Goal: Answer question/provide support: Answer question/provide support

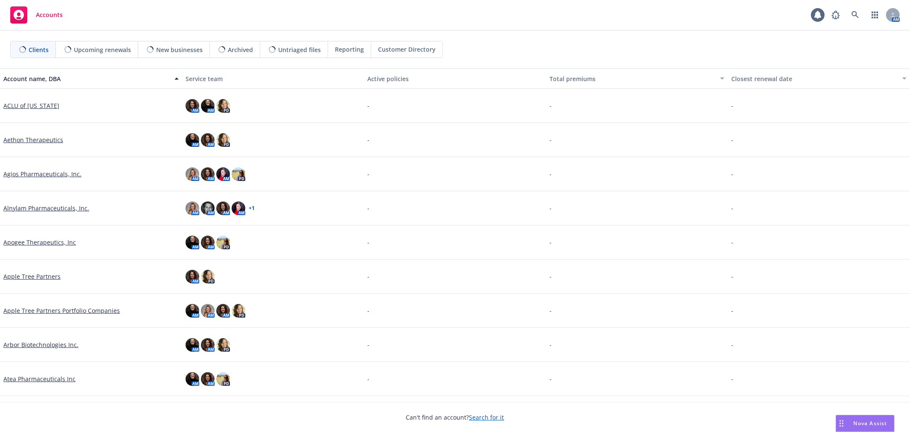
click at [855, 418] on div "Nova Assist" at bounding box center [865, 423] width 58 height 16
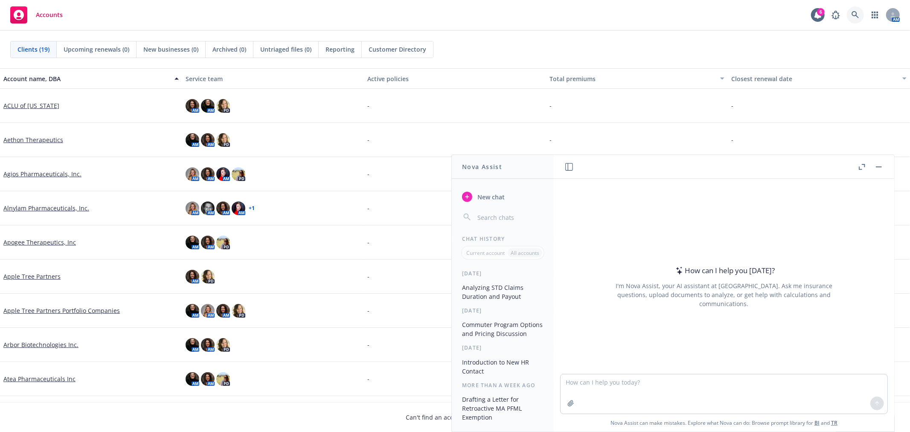
click at [856, 19] on link at bounding box center [855, 14] width 17 height 17
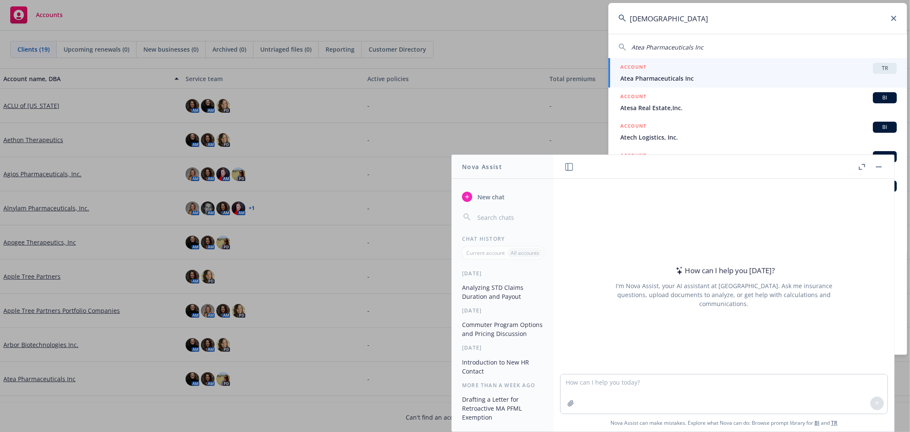
type input "[DEMOGRAPHIC_DATA]"
click at [684, 68] on div "ACCOUNT TR" at bounding box center [758, 68] width 276 height 11
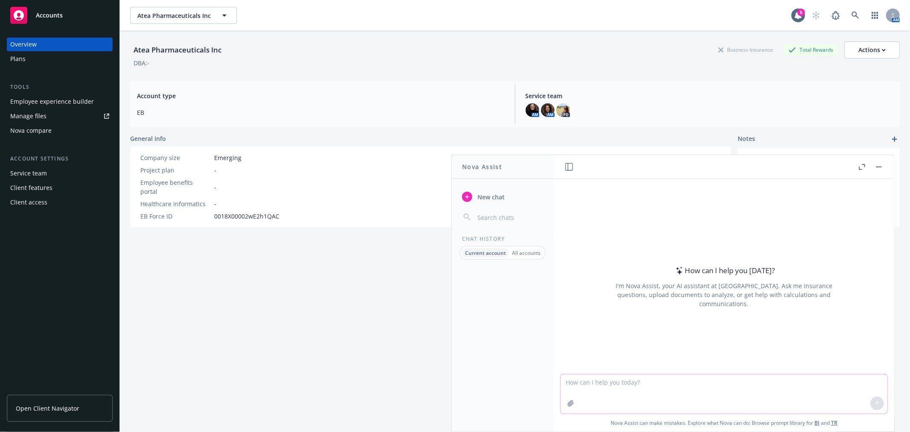
click at [589, 386] on textarea at bounding box center [723, 393] width 327 height 39
type textarea "n"
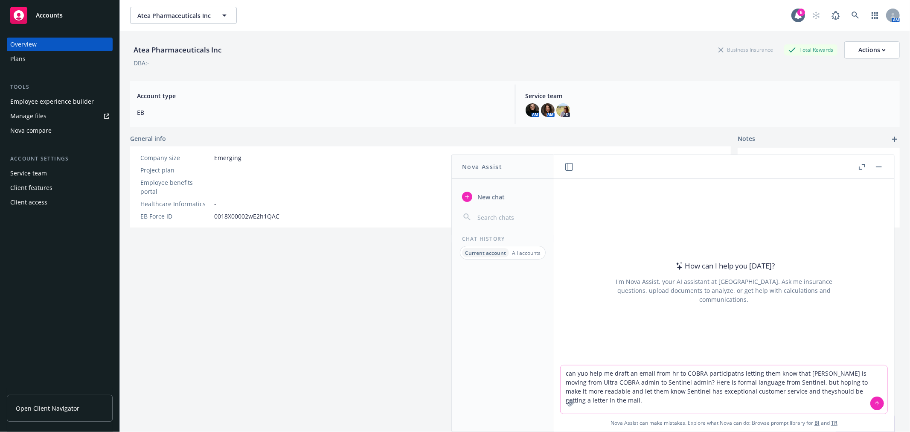
click at [758, 390] on textarea "can yuo help me draft an email from hr to COBRA participatns letting them know …" at bounding box center [723, 389] width 327 height 48
click at [866, 387] on textarea "can yuo help me draft an email from hr to COBRA participatns letting them know …" at bounding box center [723, 389] width 327 height 48
paste textarea "Dear Sample Test & Family: We are pleased to inform you of a very important cha…"
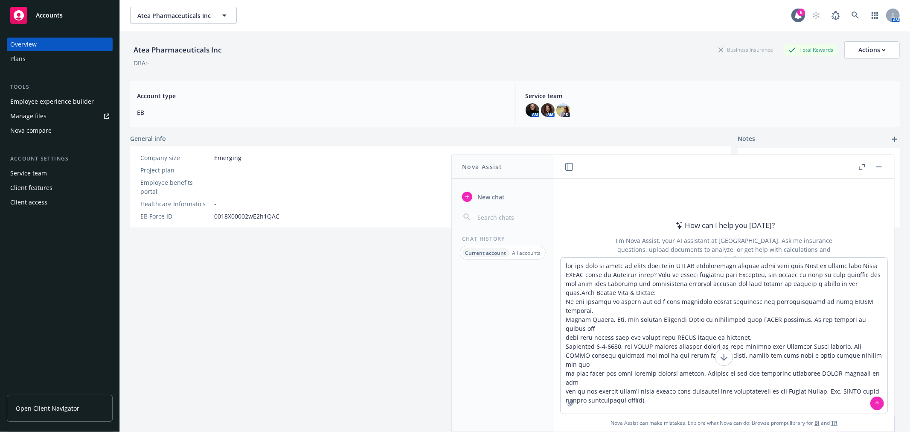
click at [786, 426] on span "Nova Assist can make mistakes. Explore what Nova can do: Browse prompt library …" at bounding box center [723, 422] width 333 height 17
click at [662, 391] on textarea at bounding box center [723, 336] width 327 height 156
paste textarea "You can pay your premiums by recurring EFT or one-time bank/credit card payment…"
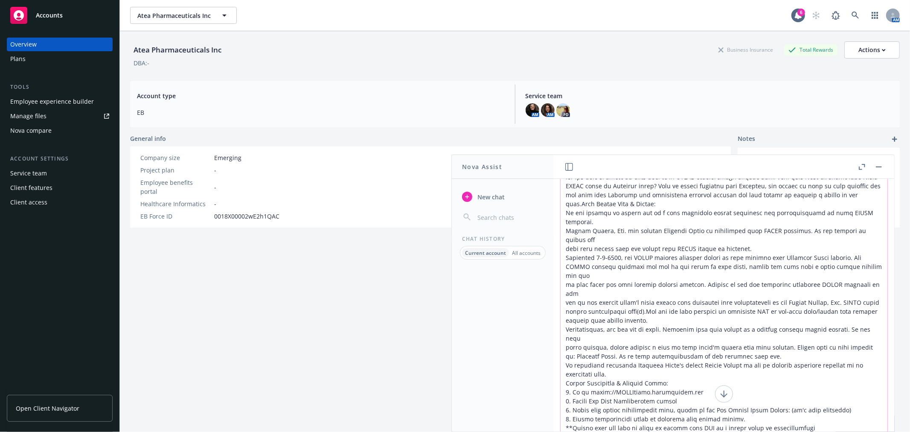
click at [748, 404] on textarea at bounding box center [723, 309] width 327 height 281
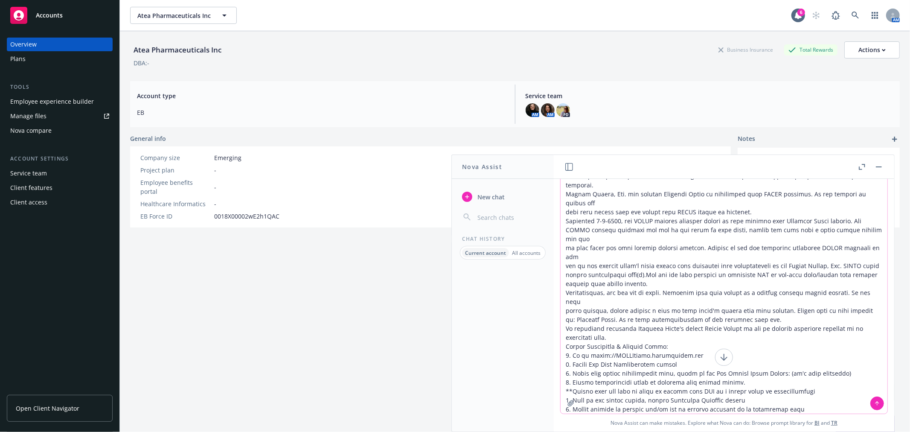
click at [800, 391] on textarea at bounding box center [723, 272] width 327 height 281
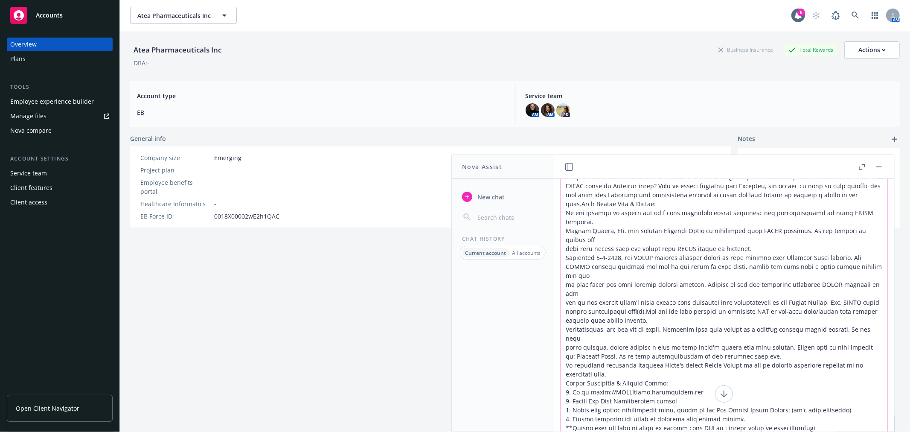
paste textarea "If you have any questions regarding your coverage continuation, please contact …"
type textarea "can yuo help me draft an email from hr to COBRA participatns letting them know …"
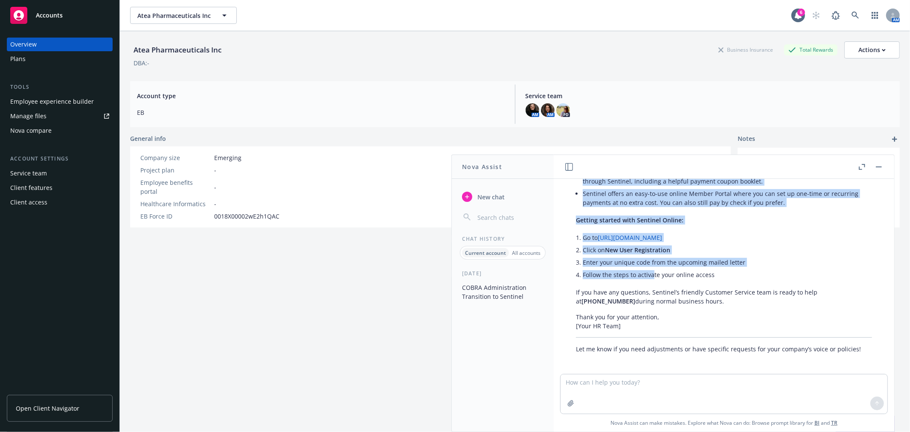
scroll to position [551, 0]
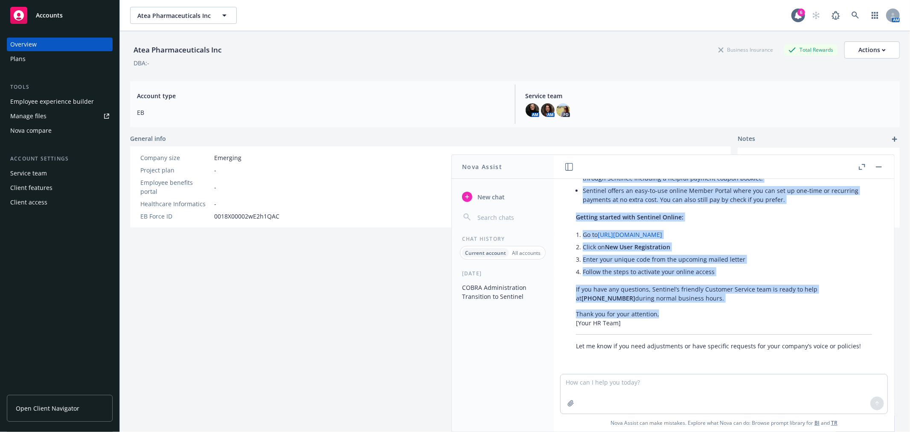
drag, startPoint x: 596, startPoint y: 259, endPoint x: 683, endPoint y: 317, distance: 104.9
click at [683, 317] on div "Certainly! Here’s a more readable, friendly draft for an HR communication to CO…" at bounding box center [723, 146] width 313 height 415
copy div "Lo ipsu do sit ame cons adipi el seddoeius tempor in utla ETDOL magnaali enimad…"
click at [677, 297] on p "If you have any questions, Sentinel’s friendly Customer Service team is ready t…" at bounding box center [724, 293] width 296 height 18
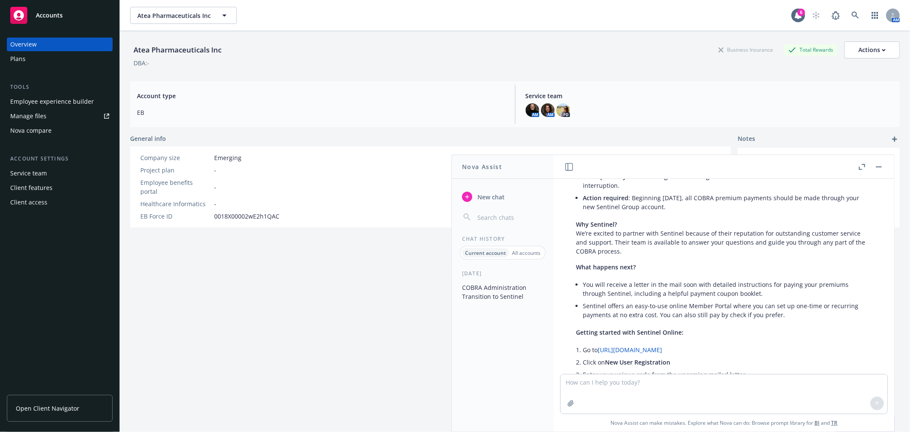
scroll to position [361, 0]
